Goal: Task Accomplishment & Management: Complete application form

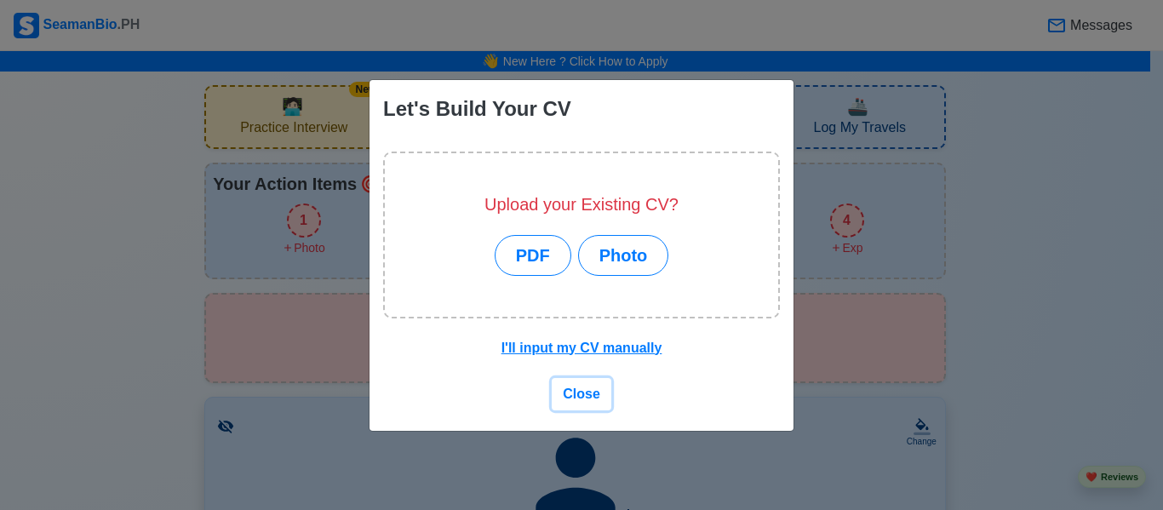
click at [575, 399] on span "Close" at bounding box center [581, 394] width 37 height 14
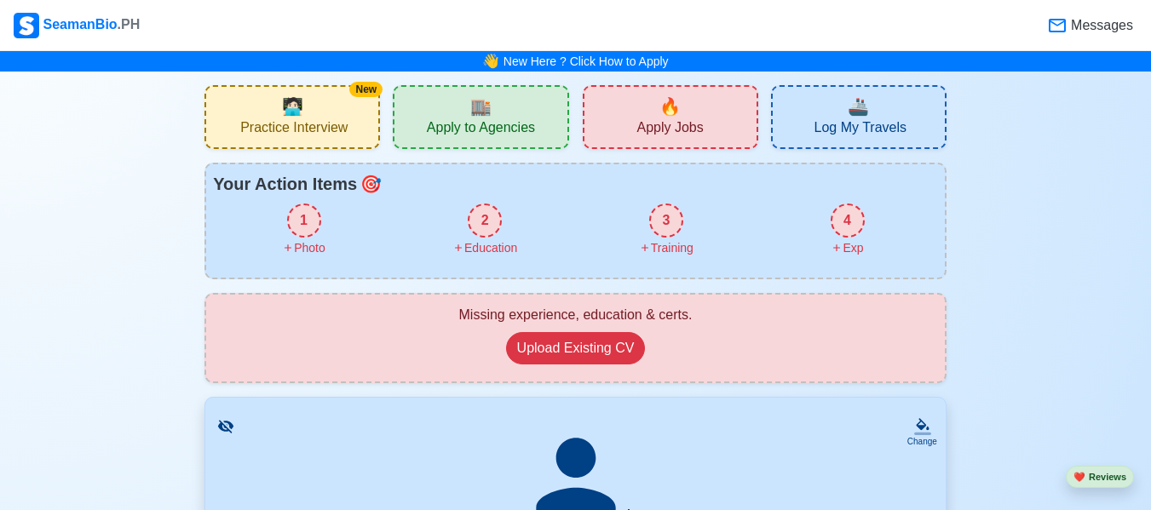
click at [636, 137] on div "🔥 Apply Jobs" at bounding box center [669, 117] width 175 height 64
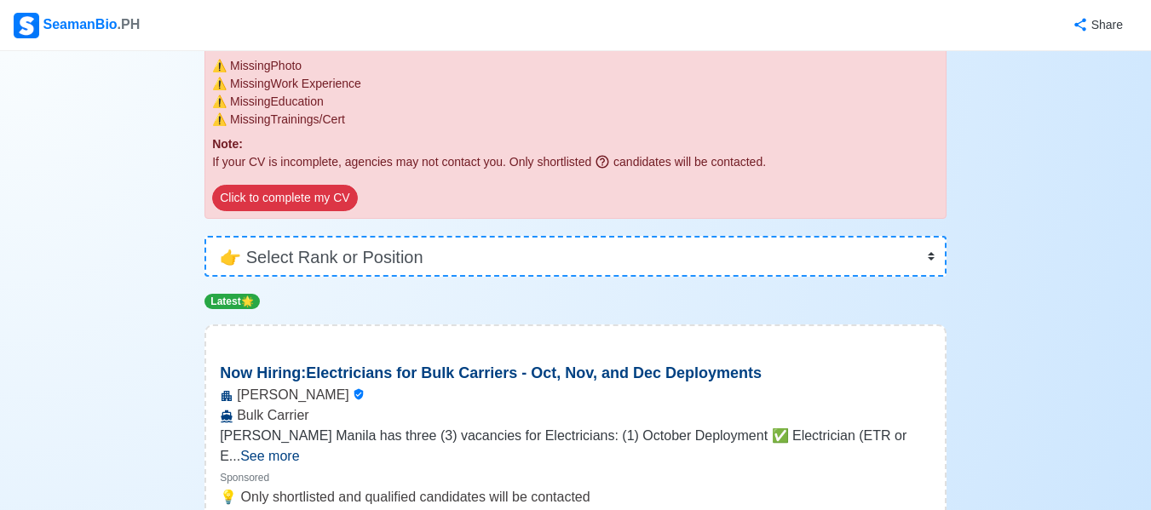
scroll to position [181, 0]
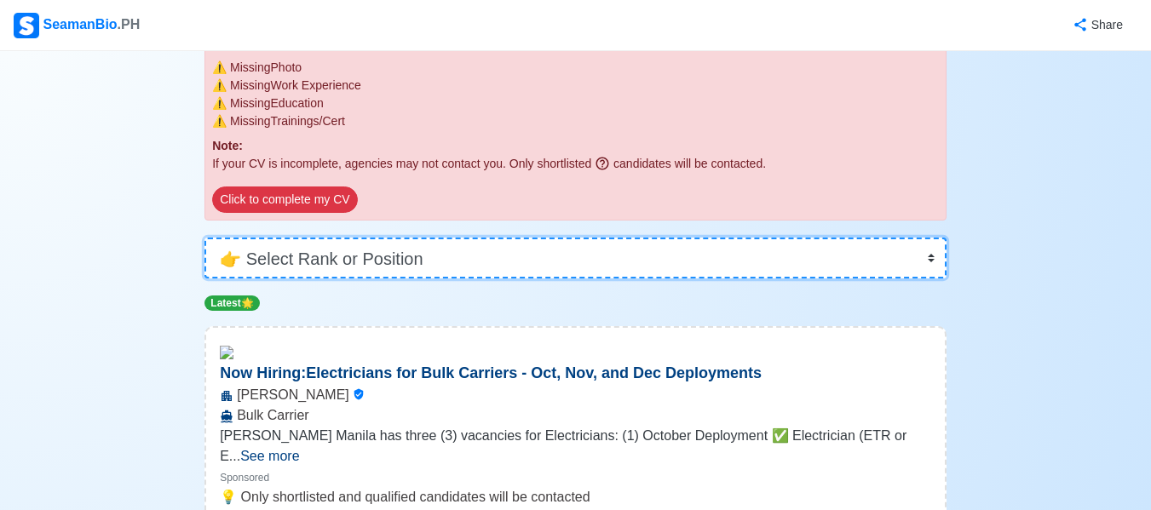
click at [473, 243] on select "👉 Select Rank or Position Master Chief Officer 2nd Officer 3rd Officer Junior O…" at bounding box center [575, 258] width 742 height 41
click at [569, 262] on select "👉 Select Rank or Position Master Chief Officer 2nd Officer 3rd Officer Junior O…" at bounding box center [575, 258] width 742 height 41
drag, startPoint x: 569, startPoint y: 262, endPoint x: 481, endPoint y: 201, distance: 107.0
click at [443, 260] on select "👉 Select Rank or Position Master Chief Officer 2nd Officer 3rd Officer Junior O…" at bounding box center [575, 258] width 742 height 41
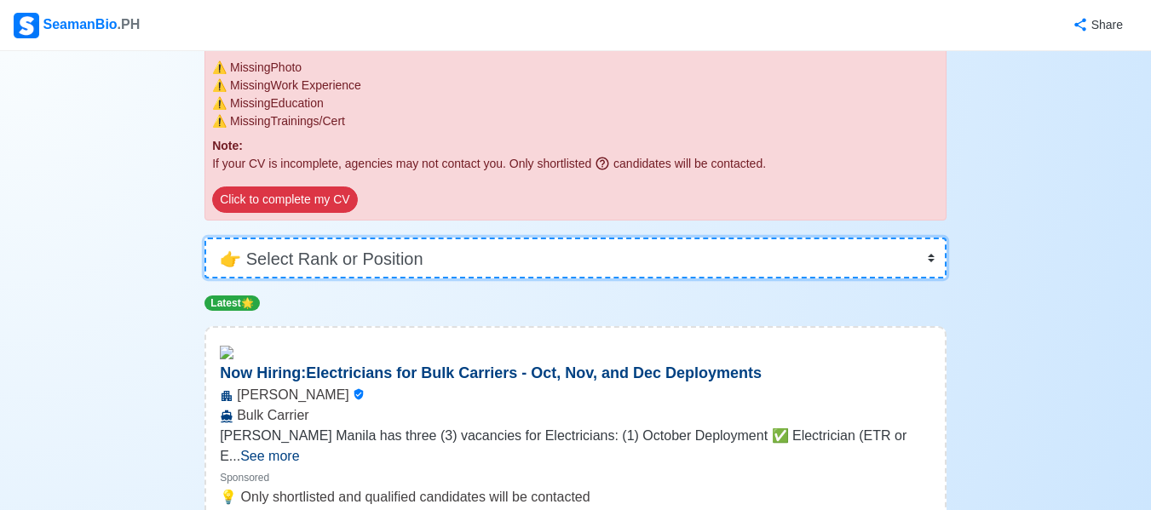
select select "Cadet"
click at [204, 241] on select "👉 Select Rank or Position Master Chief Officer 2nd Officer 3rd Officer Junior O…" at bounding box center [575, 258] width 742 height 41
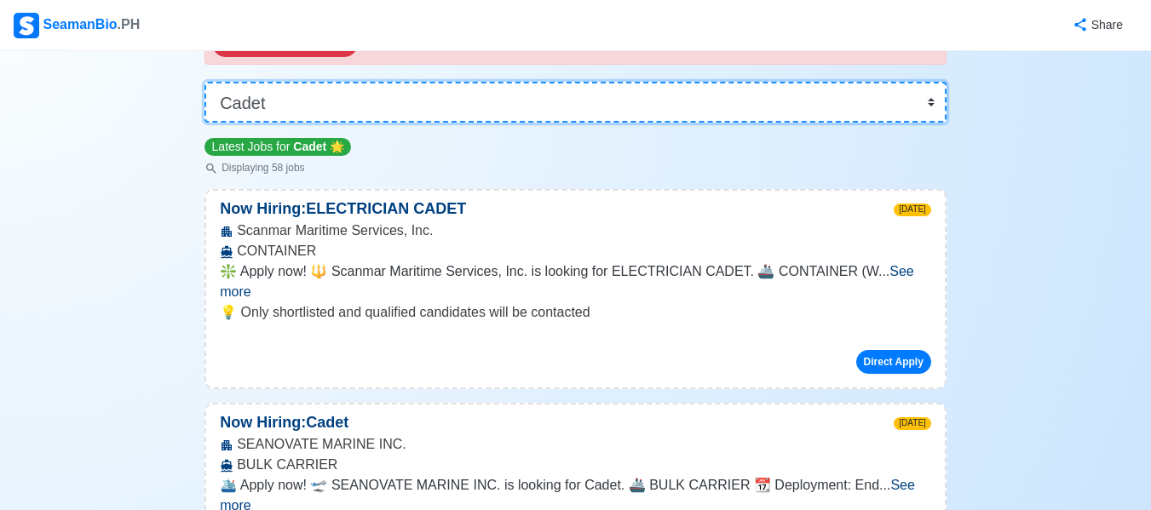
scroll to position [335, 0]
